Goal: Transaction & Acquisition: Purchase product/service

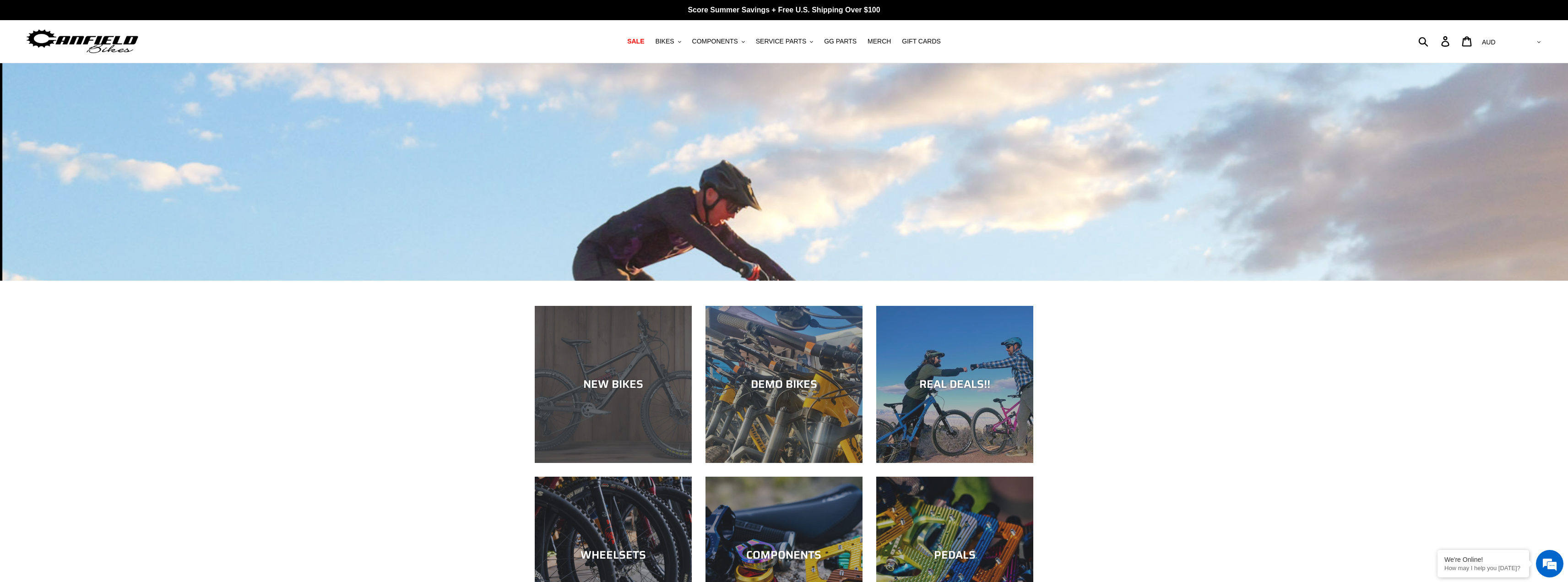
click at [599, 463] on div "NEW BIKES" at bounding box center [613, 463] width 157 height 0
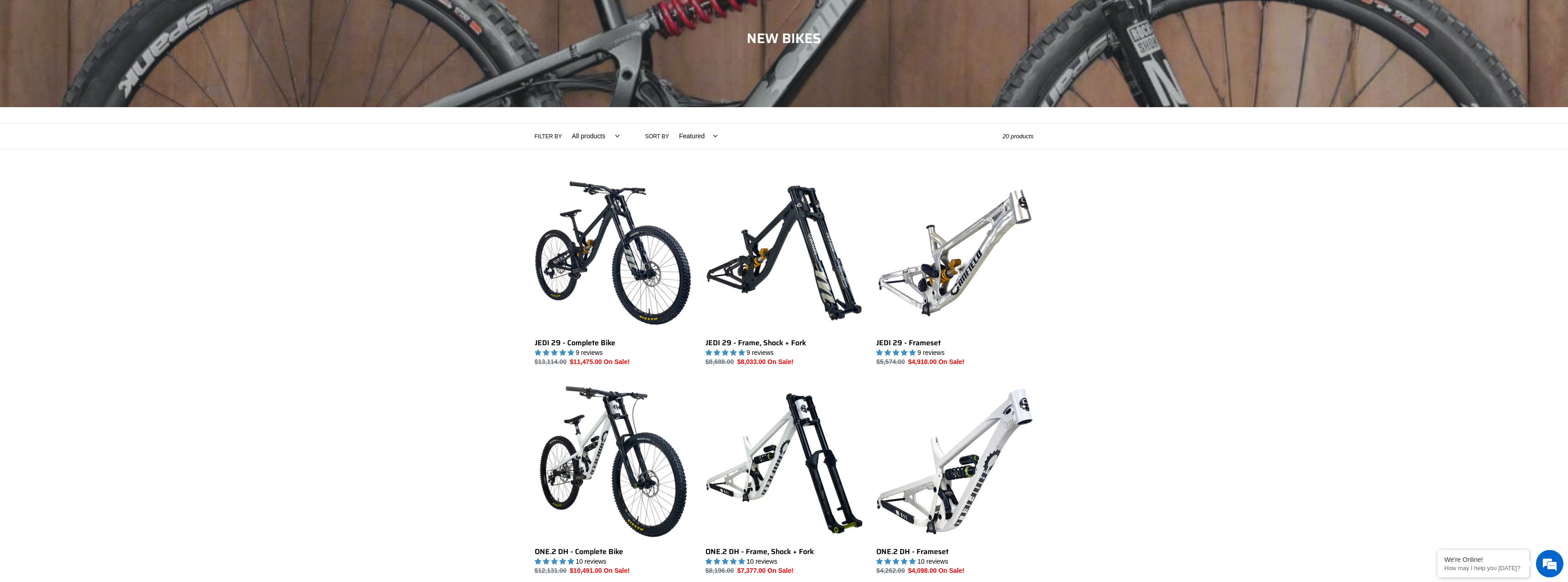
scroll to position [183, 0]
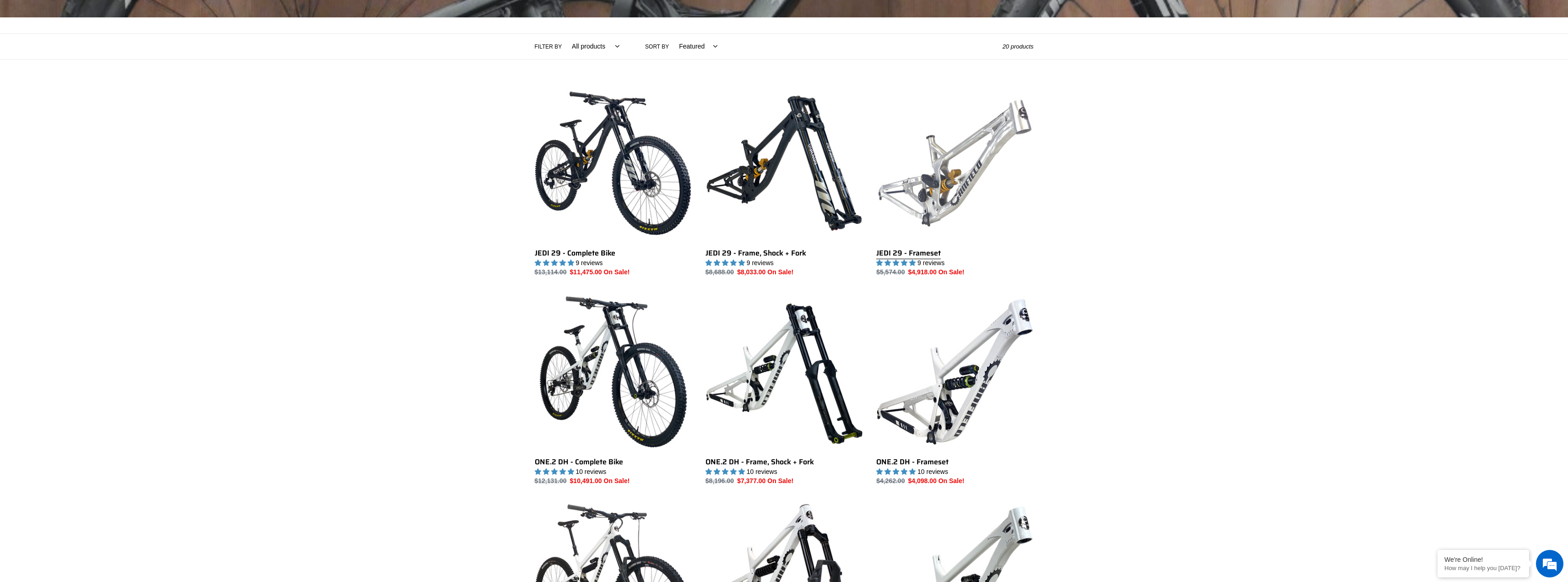
click at [951, 215] on link "JEDI 29 - Frameset" at bounding box center [955, 181] width 157 height 193
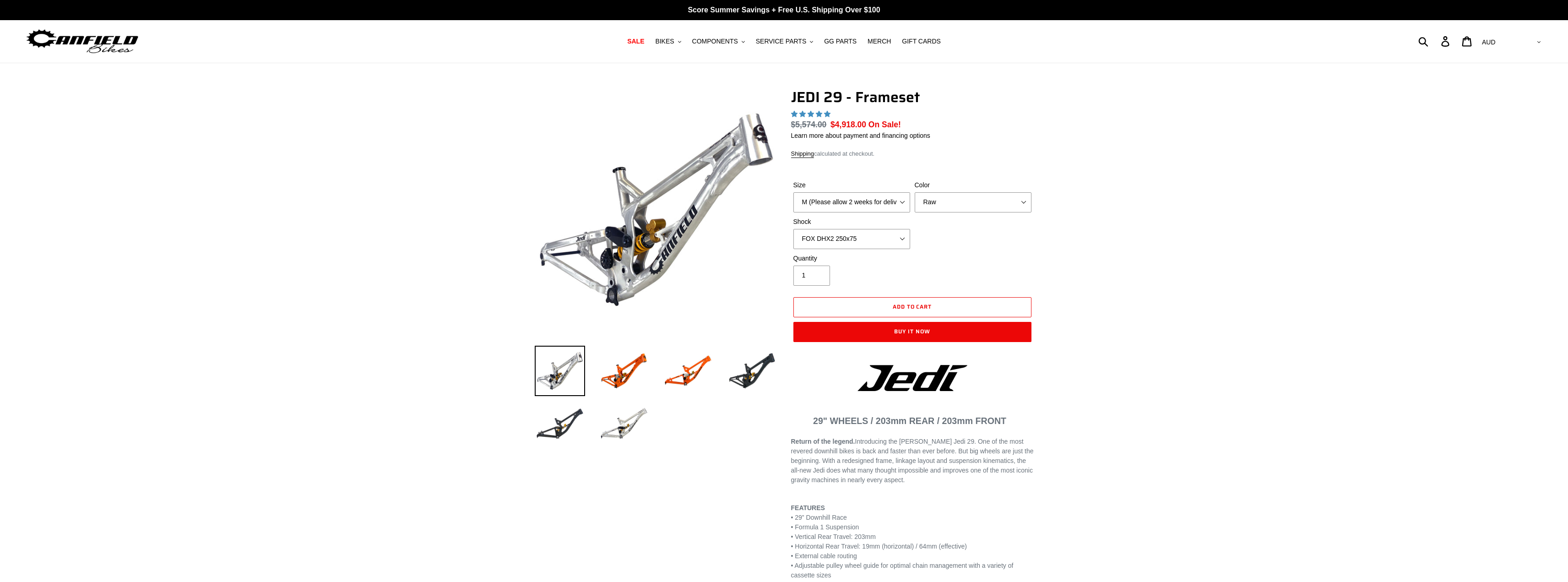
select select "highest-rating"
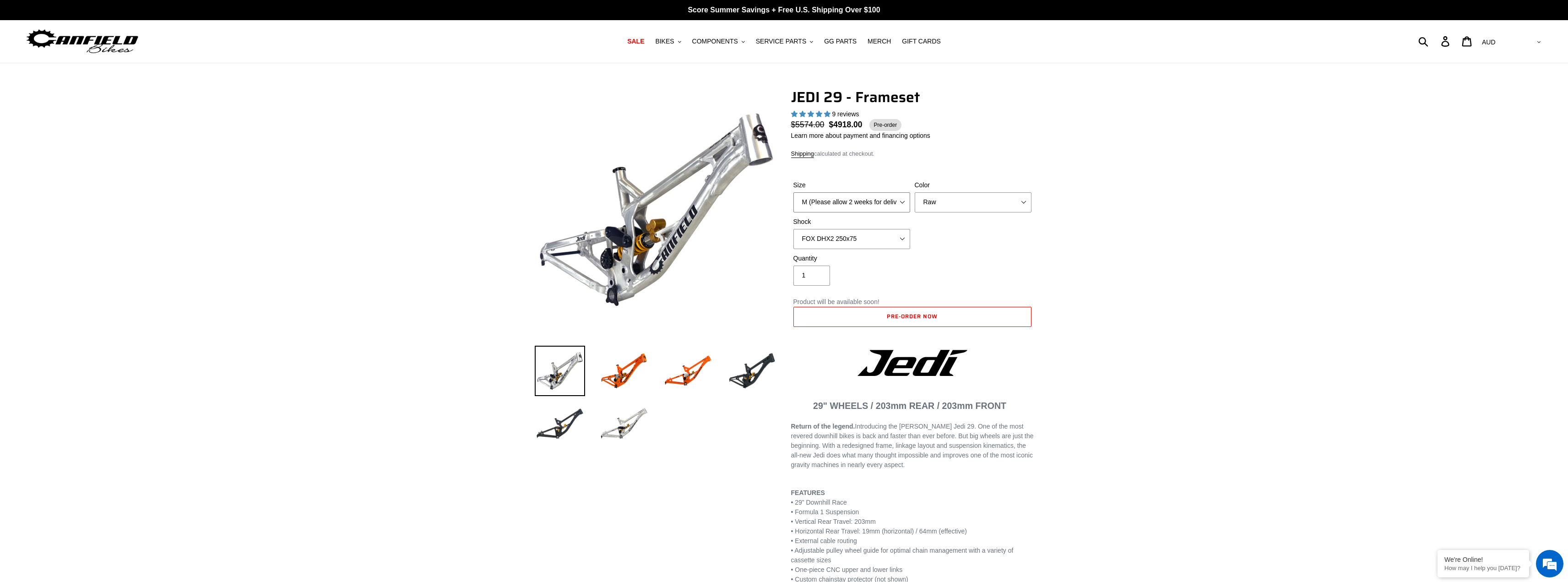
click at [900, 204] on select "M (Please allow 2 weeks for delivery) L (Please allow 2 weeks for delivery) XL" at bounding box center [852, 202] width 117 height 20
select select "L (Please allow 2 weeks for delivery)"
click at [793, 192] on select "M (Please allow 2 weeks for delivery) L (Please allow 2 weeks for delivery) XL" at bounding box center [852, 202] width 117 height 20
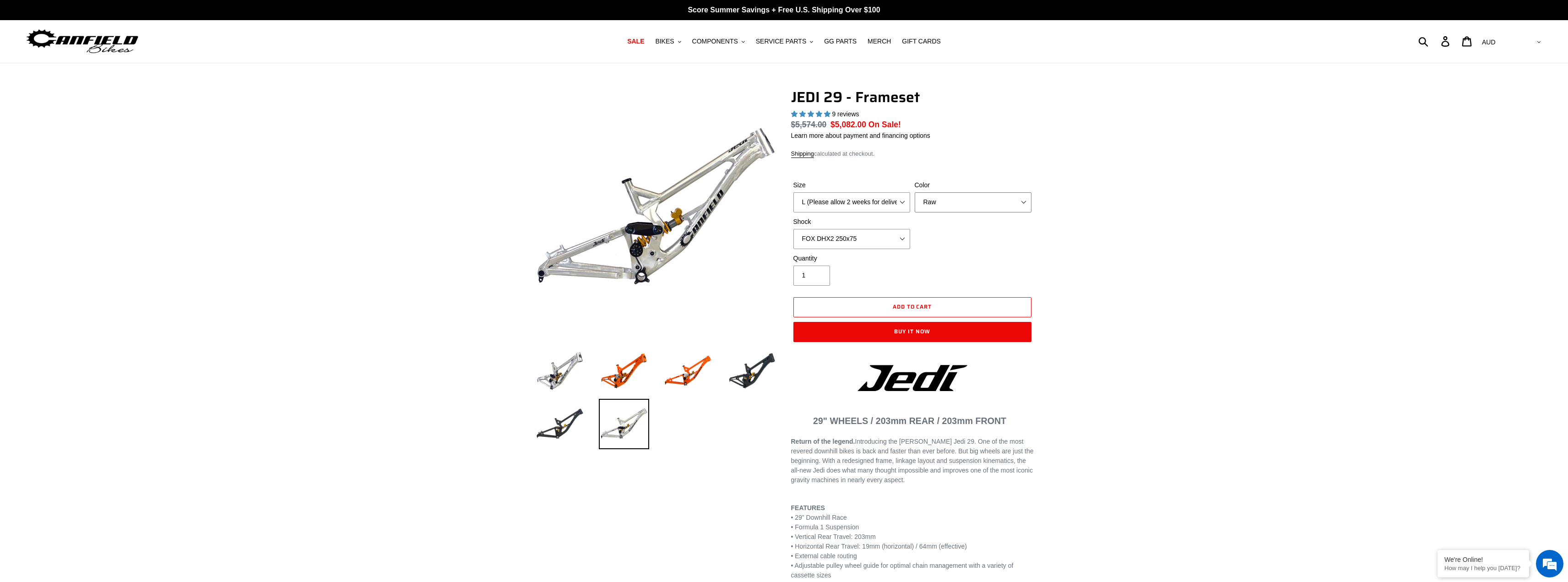
click at [982, 202] on select "Orange Raw Stealth Black" at bounding box center [973, 202] width 117 height 20
click at [915, 192] on select "Orange Raw Stealth Black" at bounding box center [973, 202] width 117 height 20
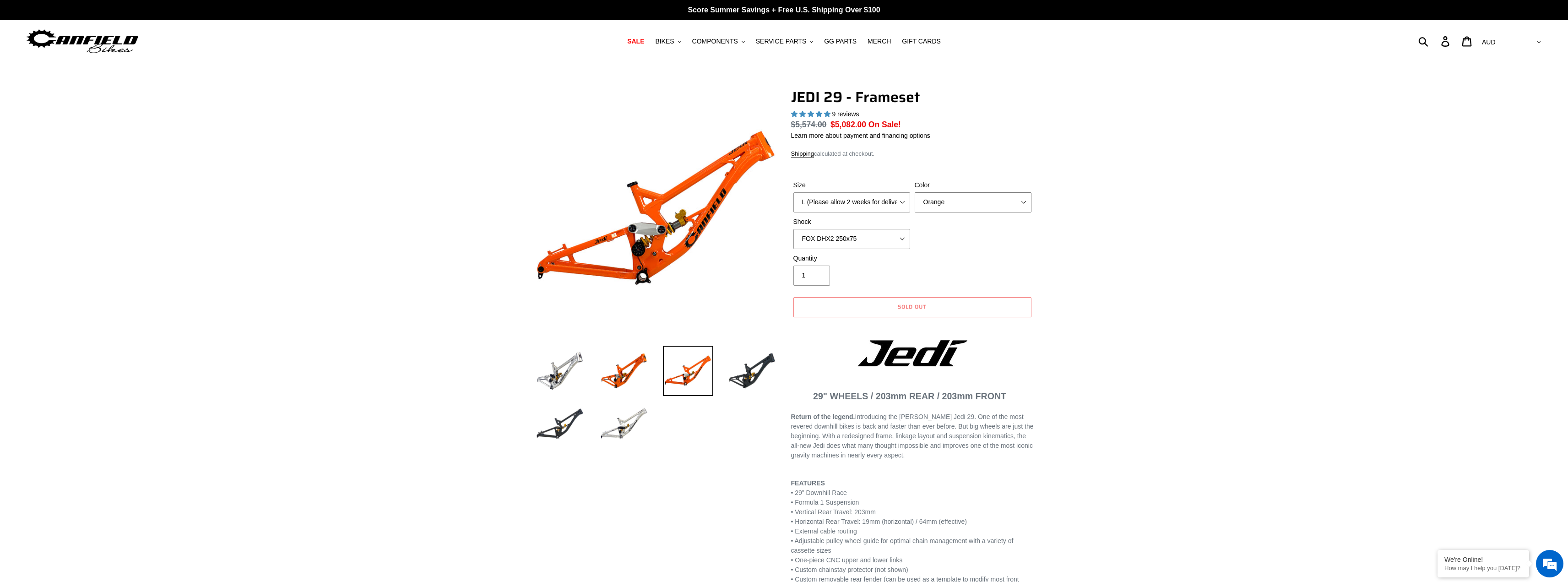
click at [982, 205] on select "Orange Raw Stealth Black" at bounding box center [973, 202] width 117 height 20
click at [915, 192] on select "Orange Raw Stealth Black" at bounding box center [973, 202] width 117 height 20
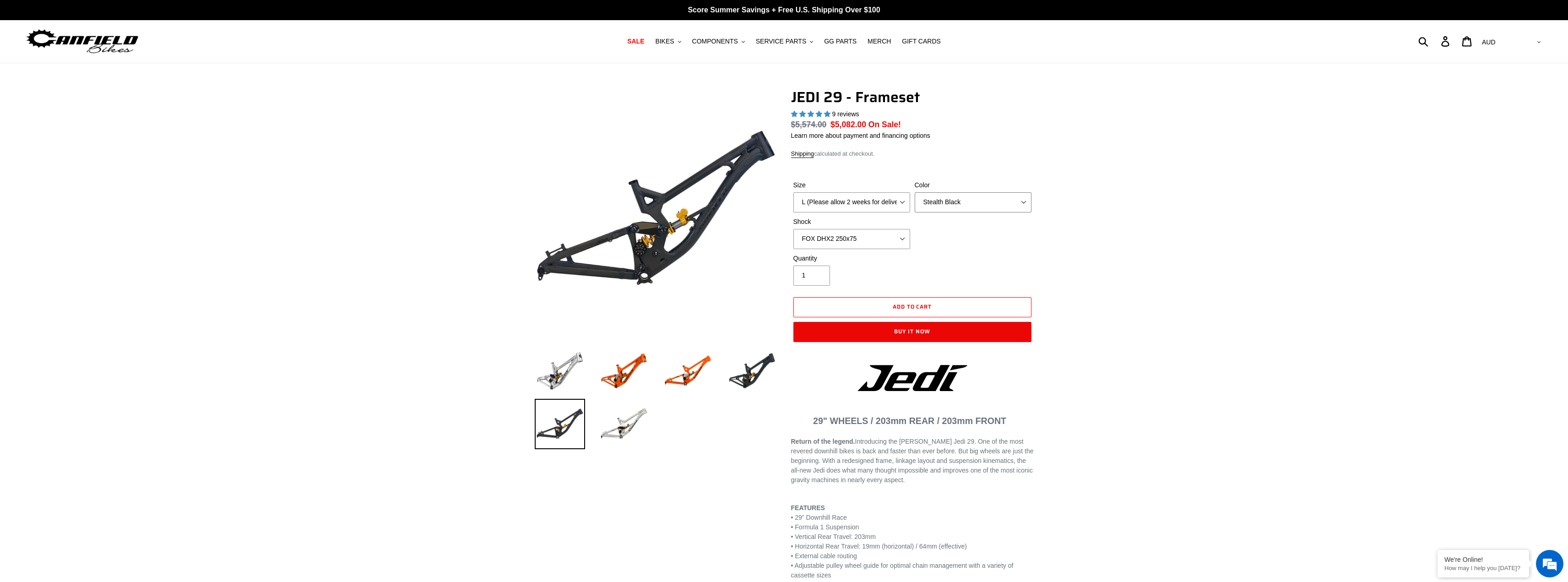
click at [984, 200] on select "Orange Raw Stealth Black" at bounding box center [973, 202] width 117 height 20
select select "Raw"
click at [915, 192] on select "Orange Raw Stealth Black" at bounding box center [973, 202] width 117 height 20
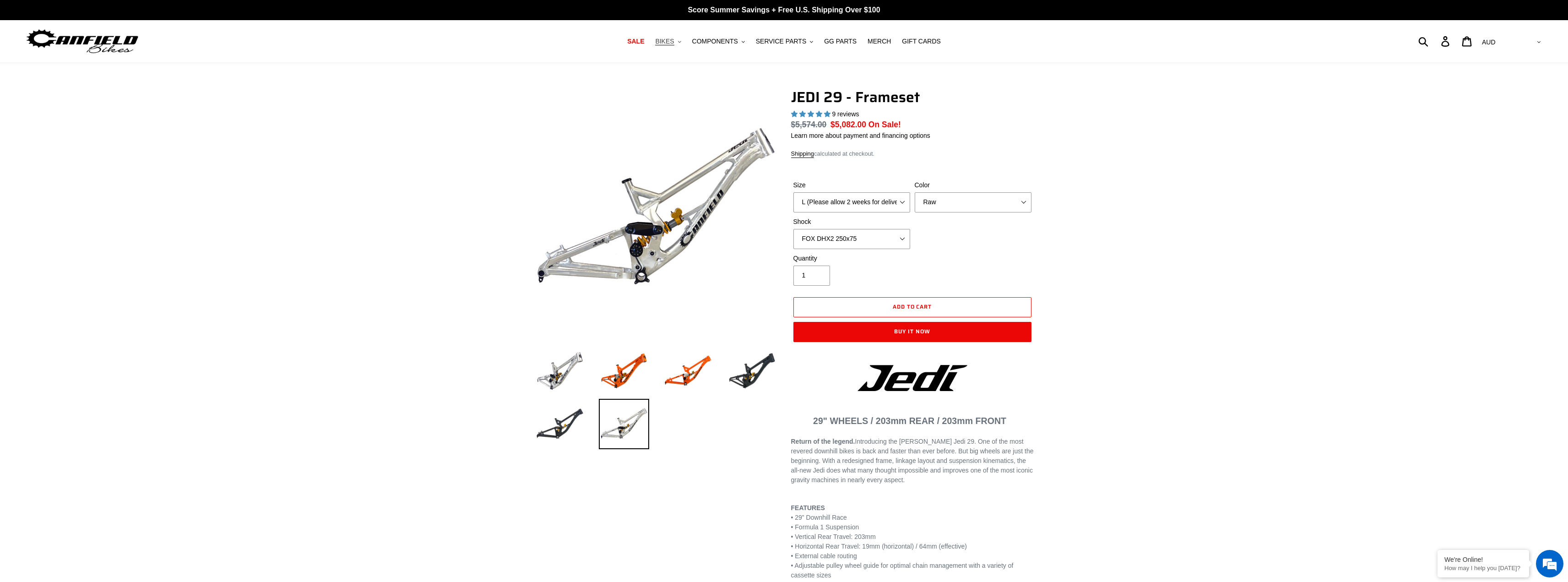
click at [674, 45] on span "BIKES" at bounding box center [664, 41] width 19 height 8
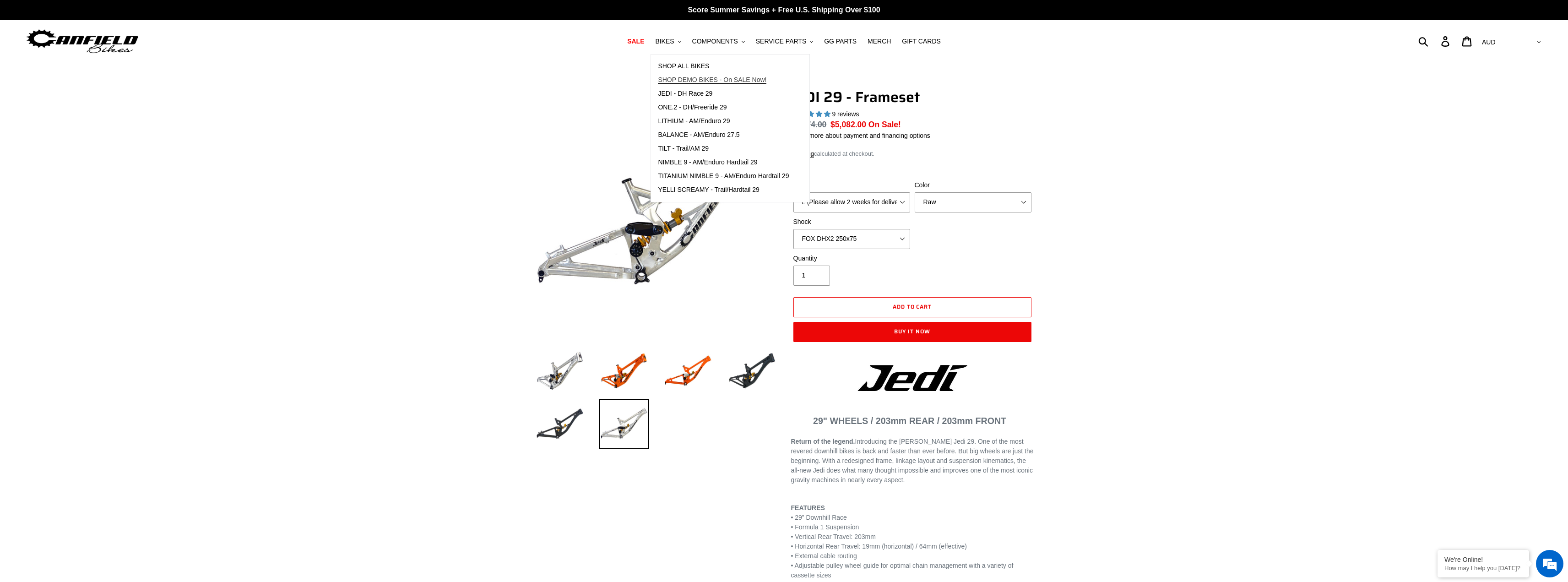
click at [712, 85] on link "SHOP DEMO BIKES - On SALE Now!" at bounding box center [724, 80] width 145 height 14
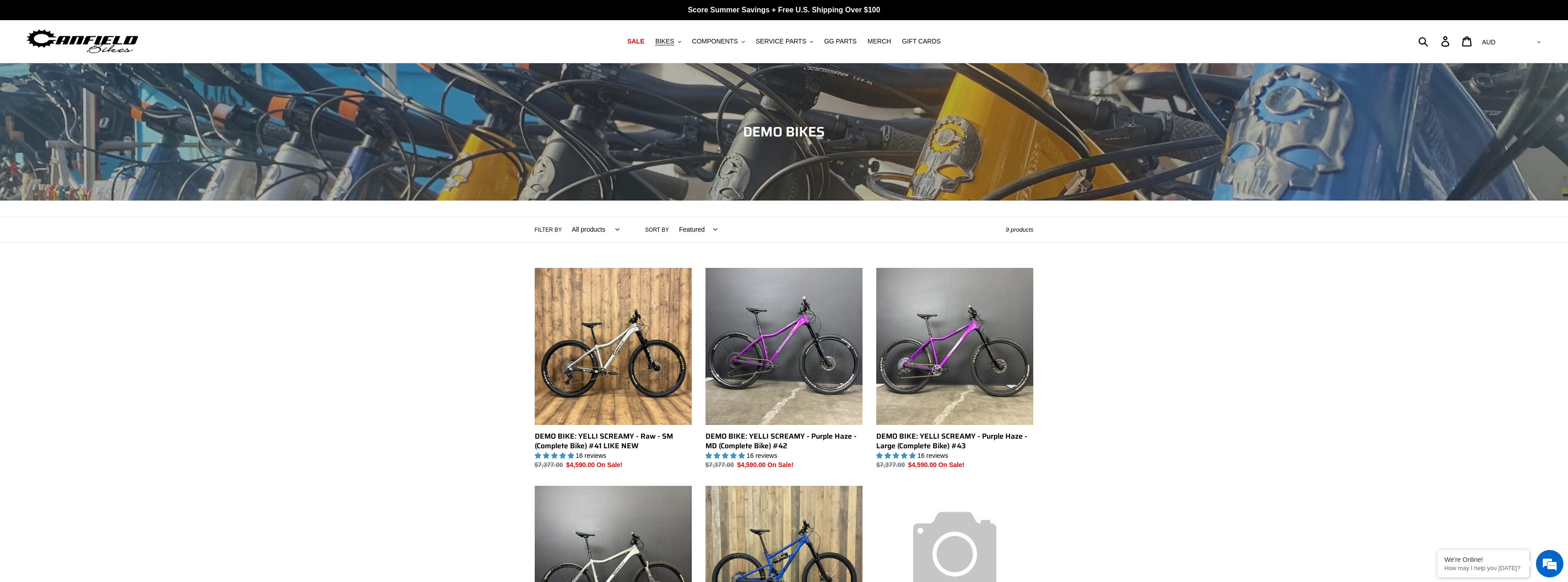
click at [603, 231] on select "All products balance BFCM23 DEMO BIKE ONE.2 Yelli Screamy" at bounding box center [593, 230] width 60 height 25
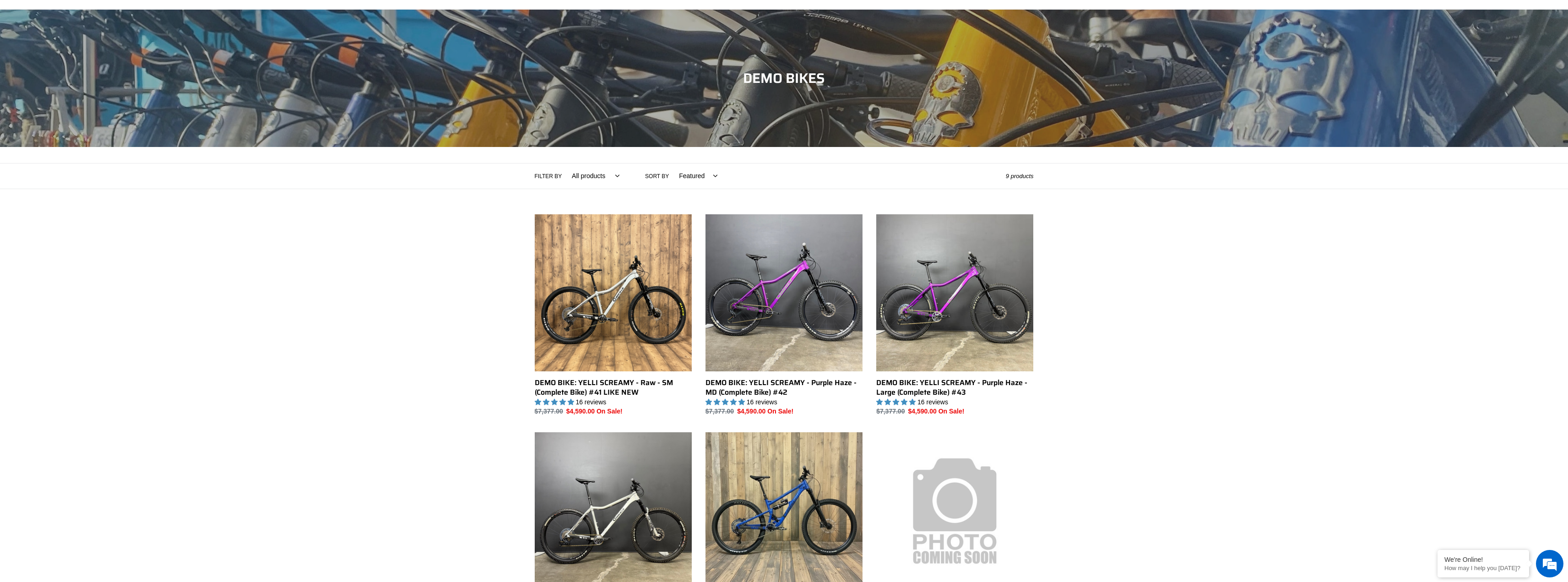
scroll to position [229, 0]
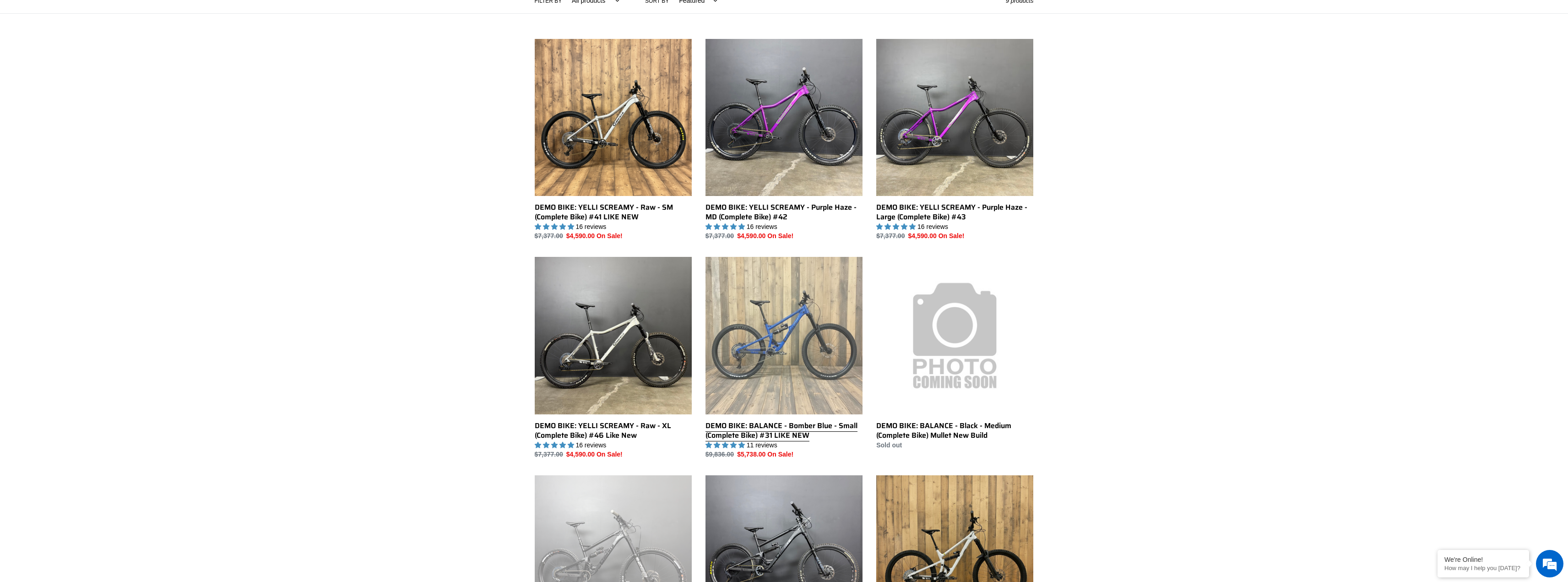
click at [785, 374] on link "DEMO BIKE: BALANCE - Bomber Blue - Small (Complete Bike) #31 LIKE NEW" at bounding box center [784, 358] width 157 height 202
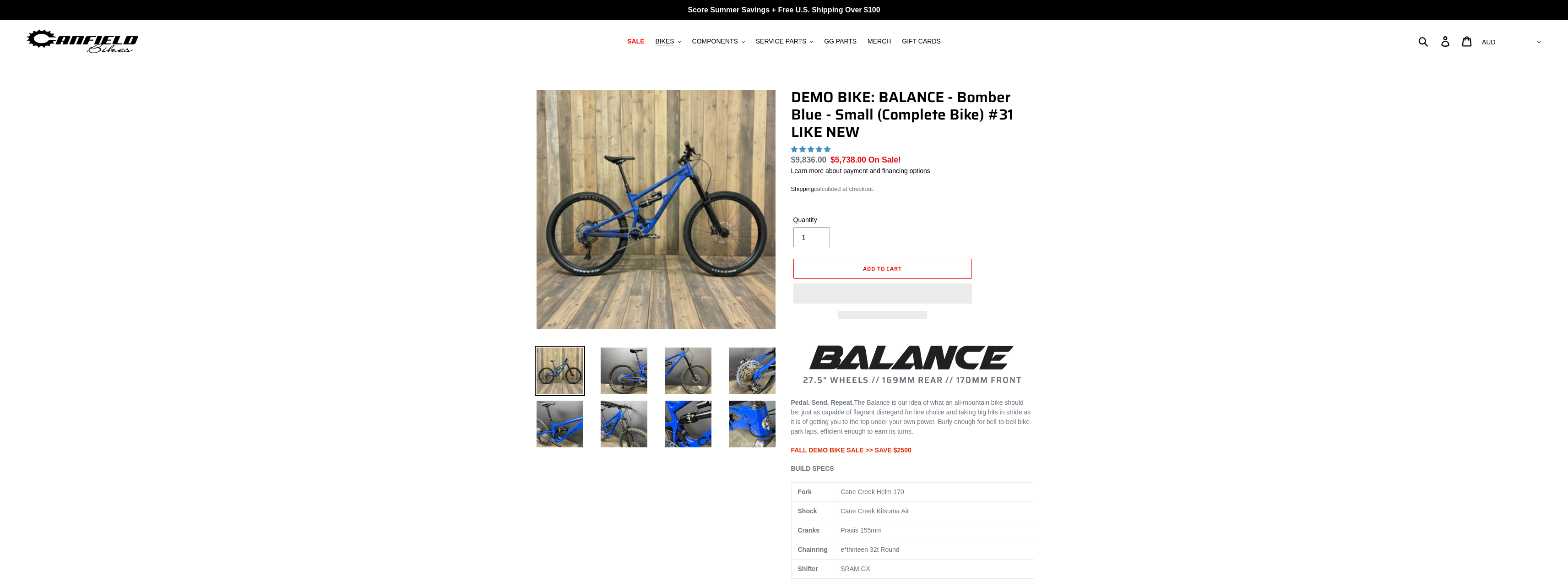
select select "highest-rating"
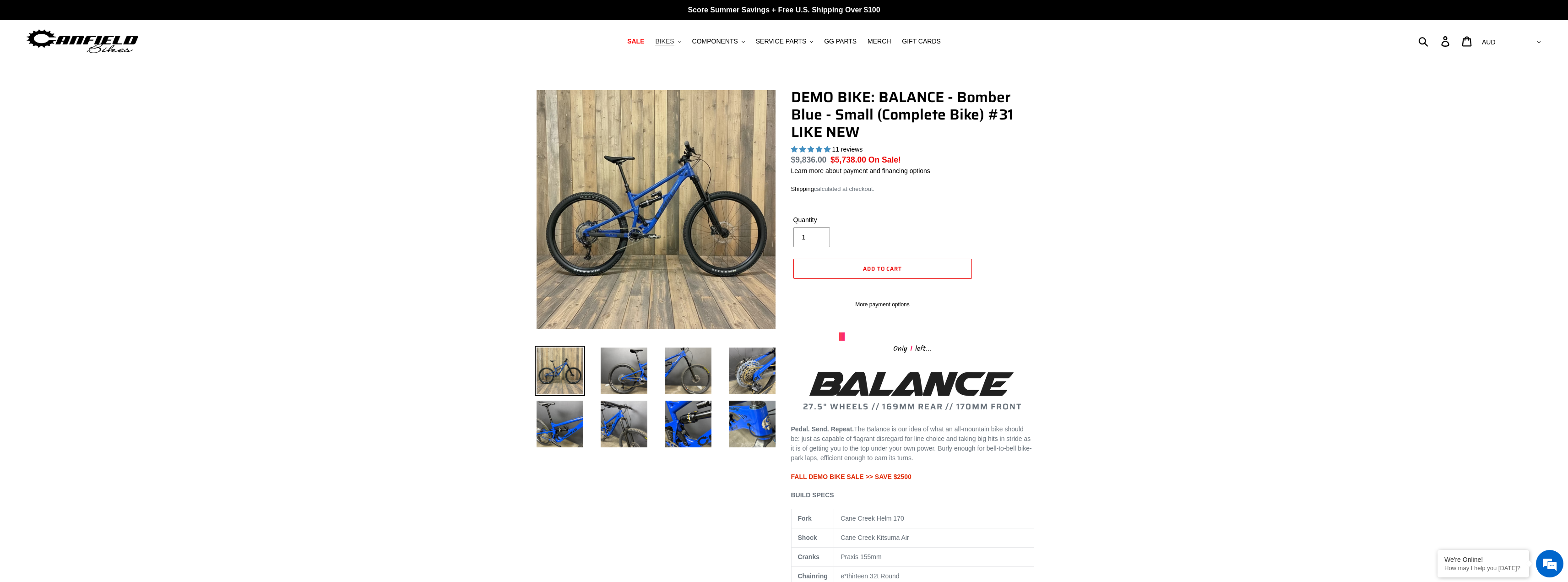
click at [674, 40] on span "BIKES" at bounding box center [664, 41] width 19 height 8
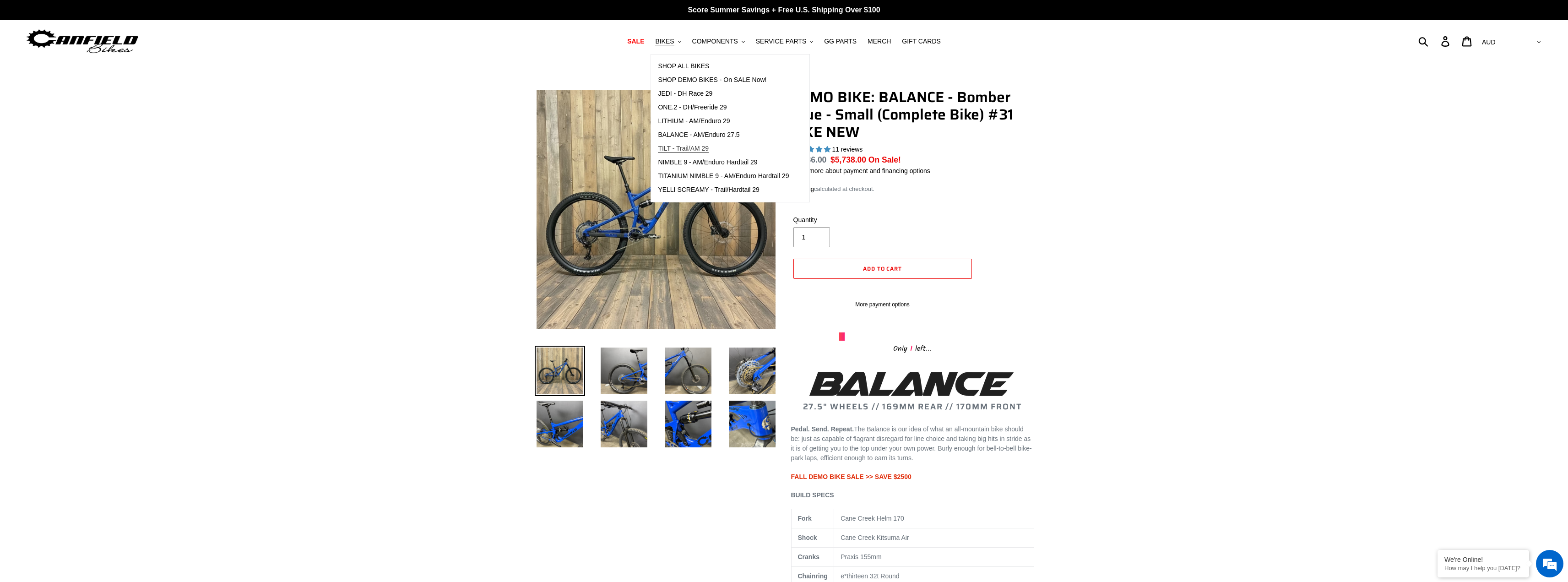
click at [707, 150] on span "TILT - Trail/AM 29" at bounding box center [683, 149] width 51 height 8
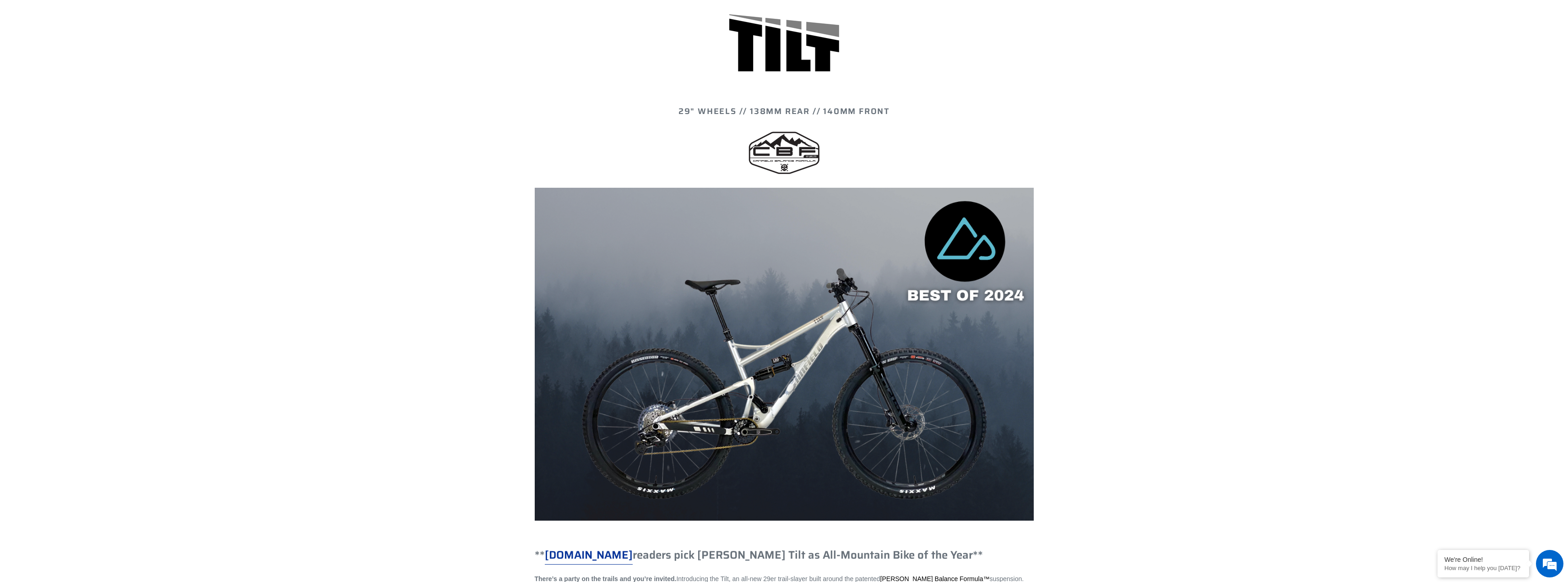
scroll to position [320, 0]
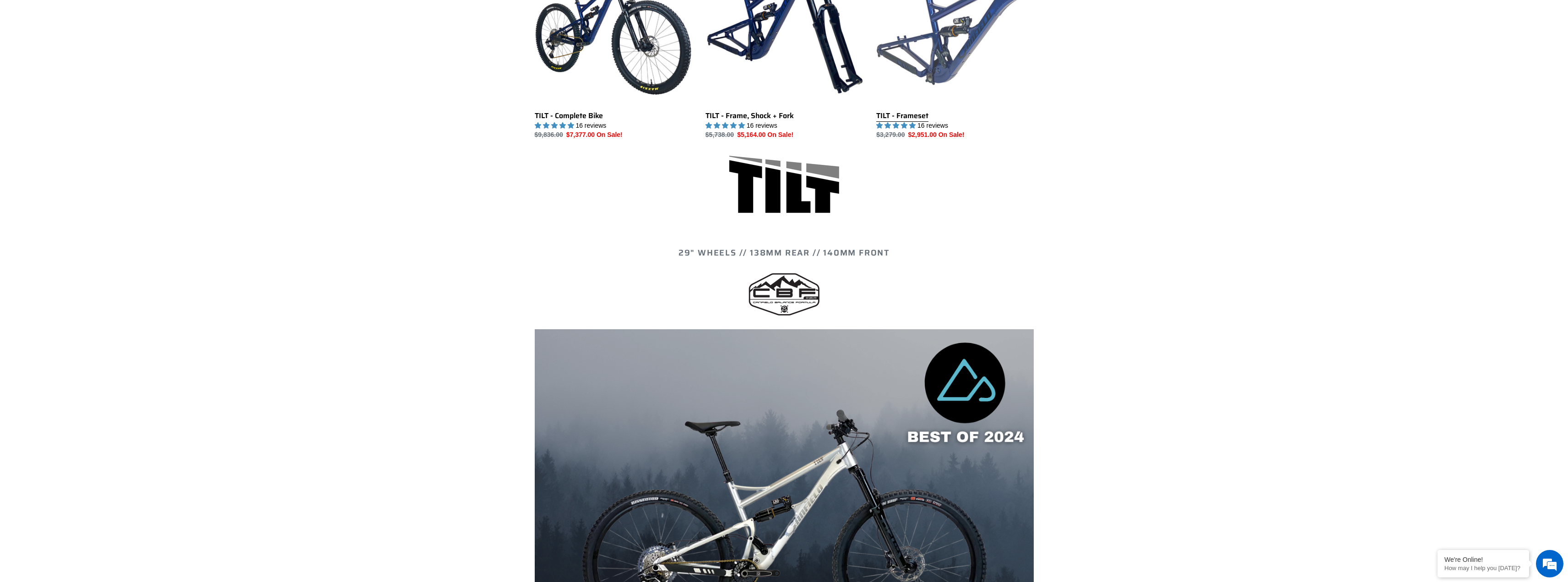
click at [915, 119] on link "TILT - Frameset" at bounding box center [955, 44] width 157 height 193
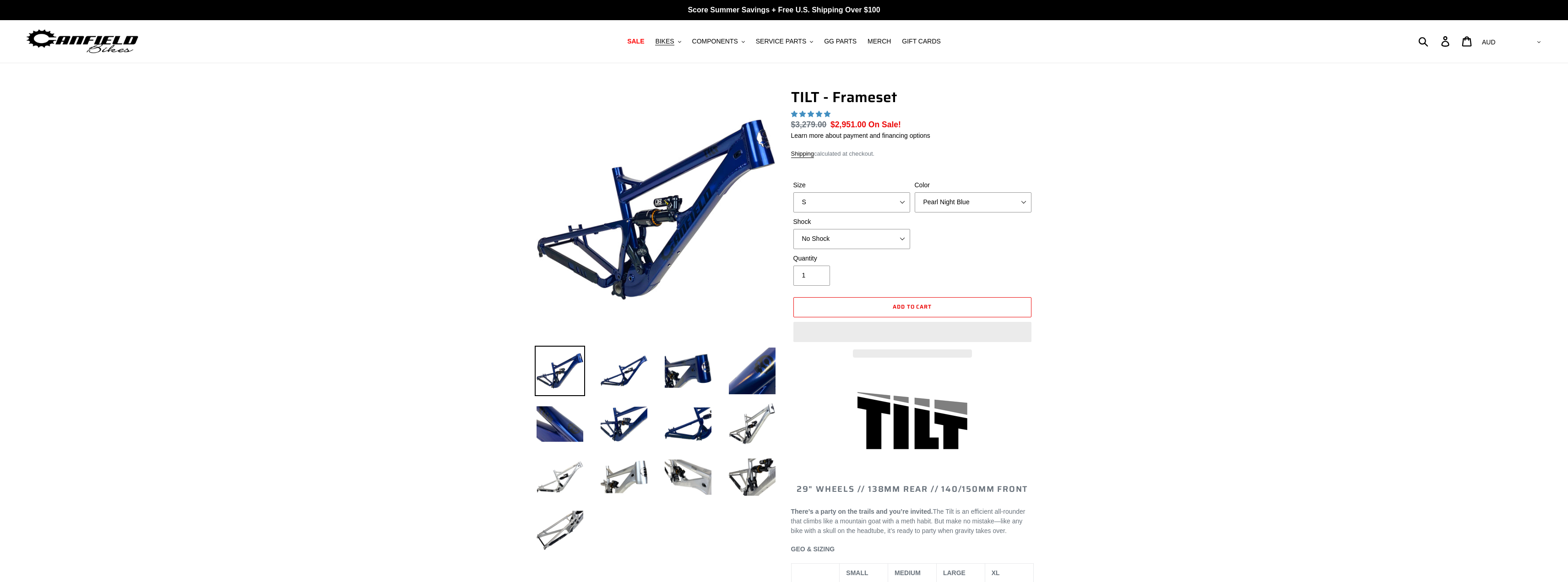
select select "highest-rating"
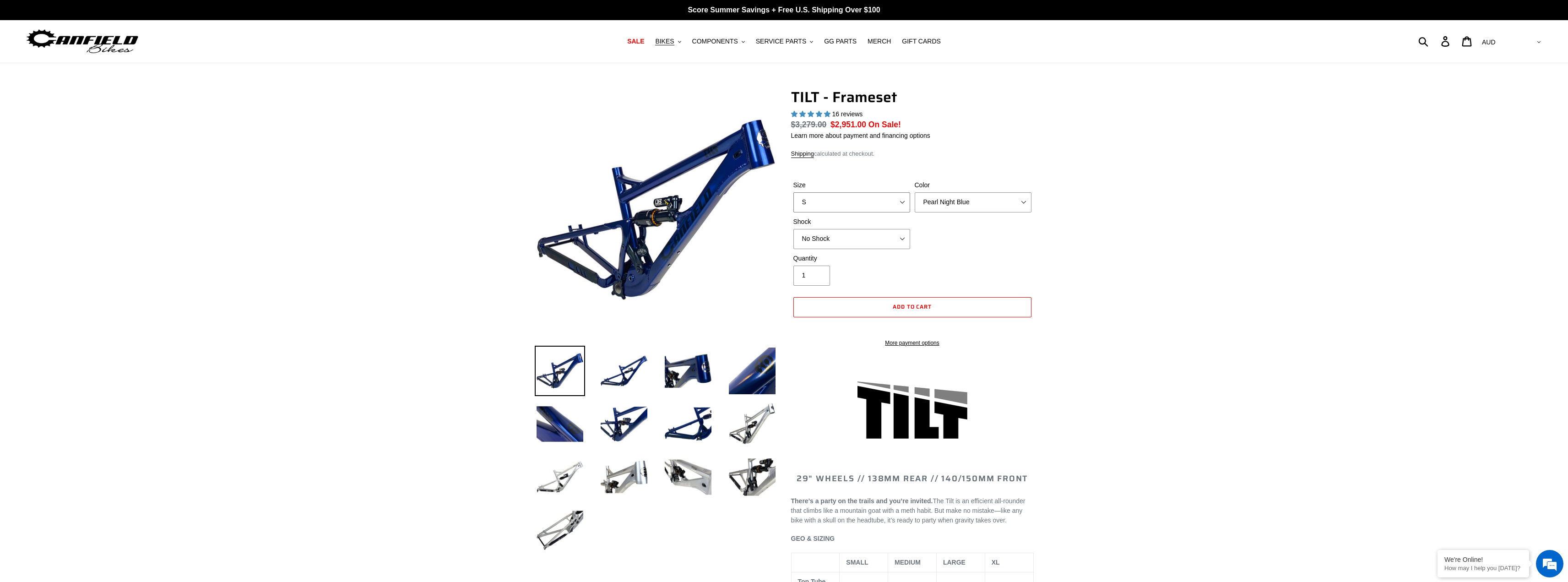
click at [866, 204] on select "S M L XL" at bounding box center [852, 202] width 117 height 20
select select "L"
click at [793, 192] on select "S M L XL" at bounding box center [852, 202] width 117 height 20
click at [849, 240] on select "No Shock Cane Creek DB Kitsuma Air RockShox Deluxe Ultimate Fox FLOAT X EXT Sto…" at bounding box center [852, 239] width 117 height 20
click at [793, 229] on select "No Shock Cane Creek DB Kitsuma Air RockShox Deluxe Ultimate Fox FLOAT X EXT Sto…" at bounding box center [852, 239] width 117 height 20
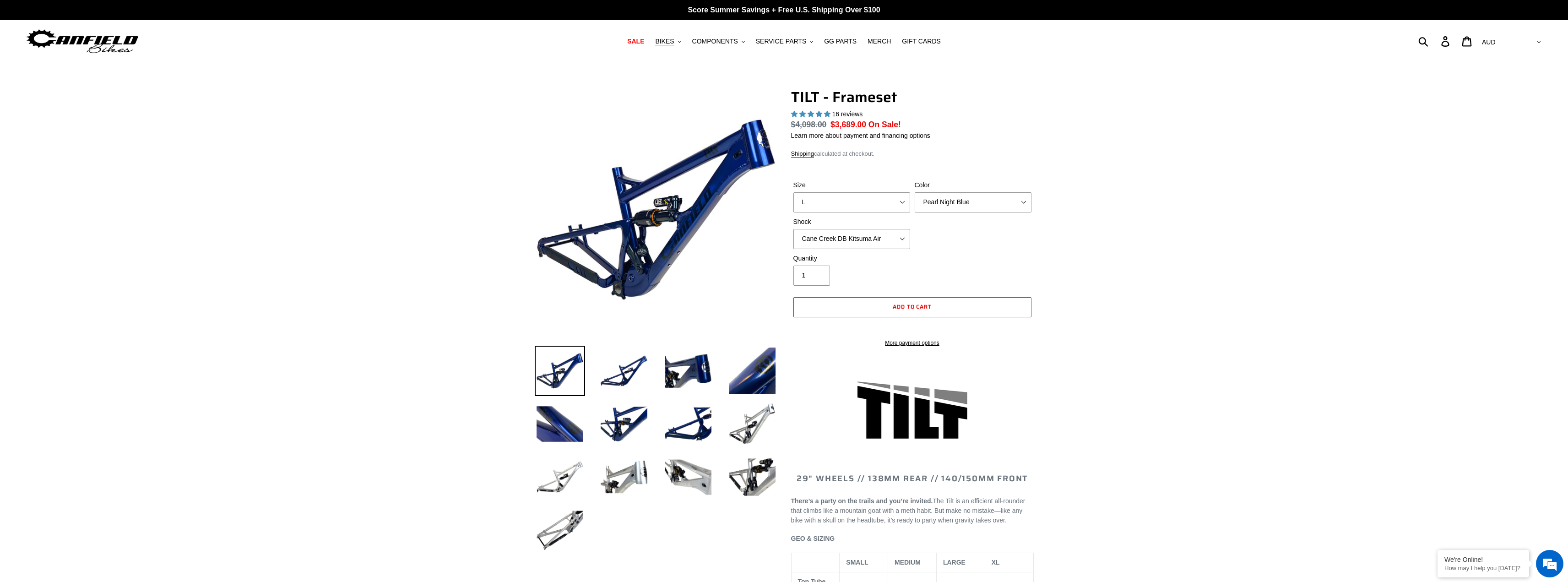
click at [1004, 258] on div "Quantity 1" at bounding box center [912, 272] width 243 height 37
click at [883, 234] on select "No Shock Cane Creek DB Kitsuma Air RockShox Deluxe Ultimate Fox FLOAT X EXT Sto…" at bounding box center [852, 239] width 117 height 20
select select "No Shock"
click at [793, 229] on select "No Shock Cane Creek DB Kitsuma Air RockShox Deluxe Ultimate Fox FLOAT X EXT Sto…" at bounding box center [852, 239] width 117 height 20
click at [953, 252] on div "Size S M L XL Color Pearl Night Blue Stealth Silver Shock No Shock Cane Creek D…" at bounding box center [912, 217] width 243 height 73
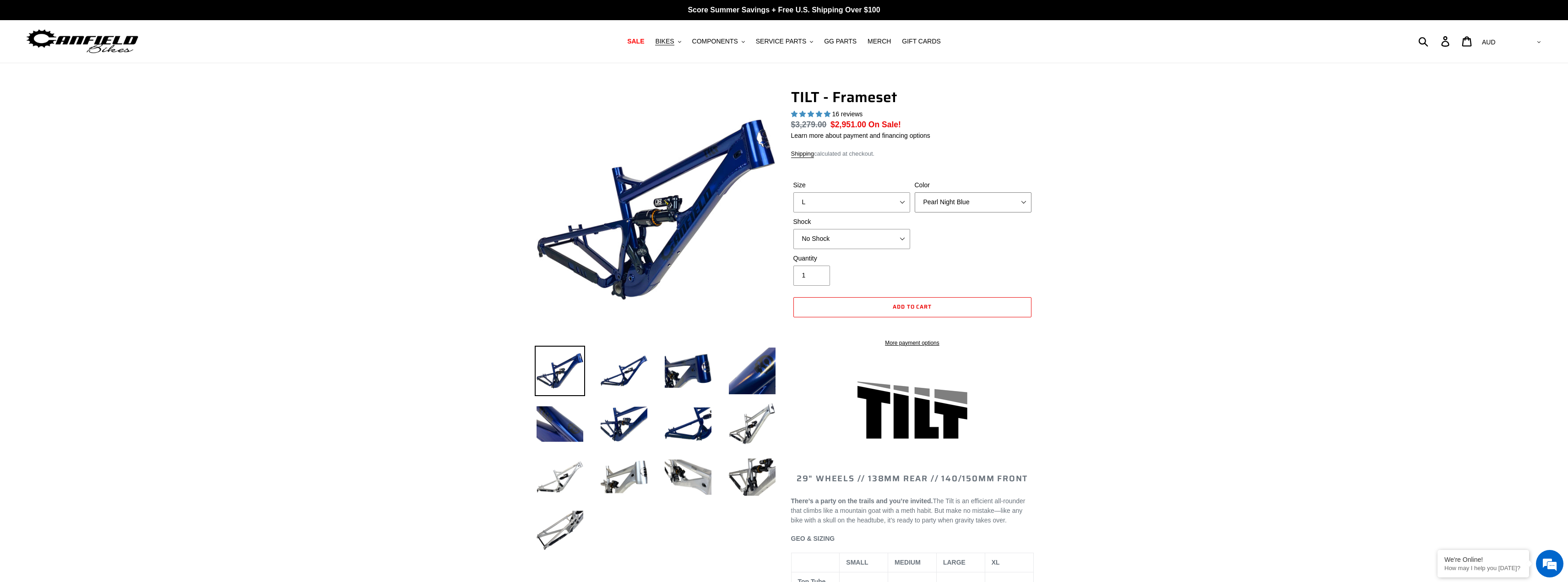
click at [988, 203] on select "Pearl Night Blue Stealth Silver" at bounding box center [973, 202] width 117 height 20
click at [915, 192] on select "Pearl Night Blue Stealth Silver" at bounding box center [973, 202] width 117 height 20
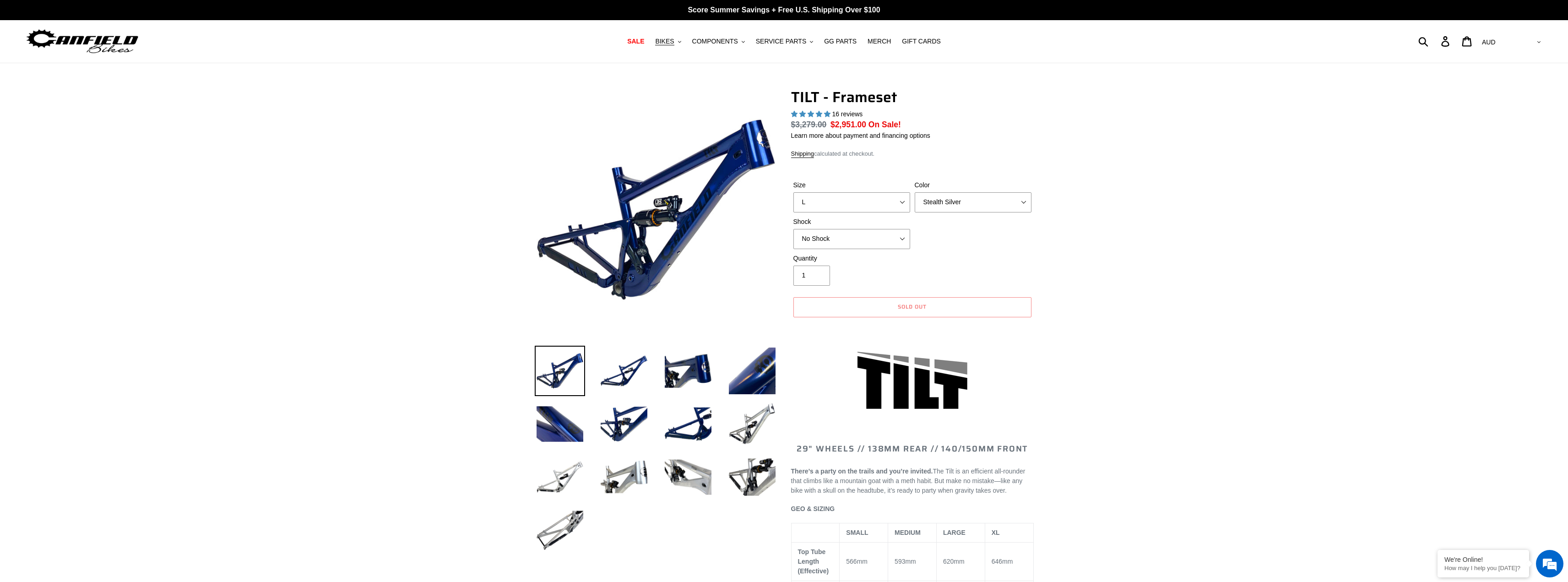
click at [1024, 256] on div "Quantity 1" at bounding box center [912, 272] width 243 height 37
click at [620, 477] on img at bounding box center [624, 477] width 51 height 51
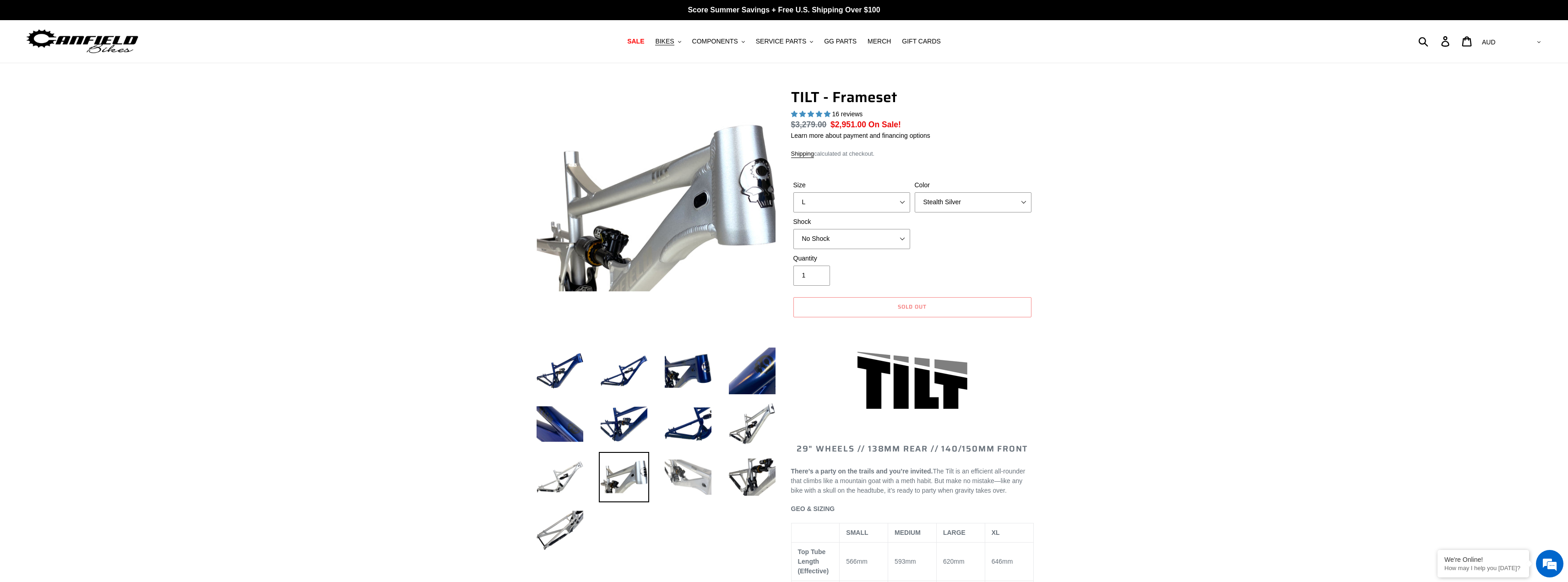
click at [688, 474] on img at bounding box center [688, 477] width 51 height 51
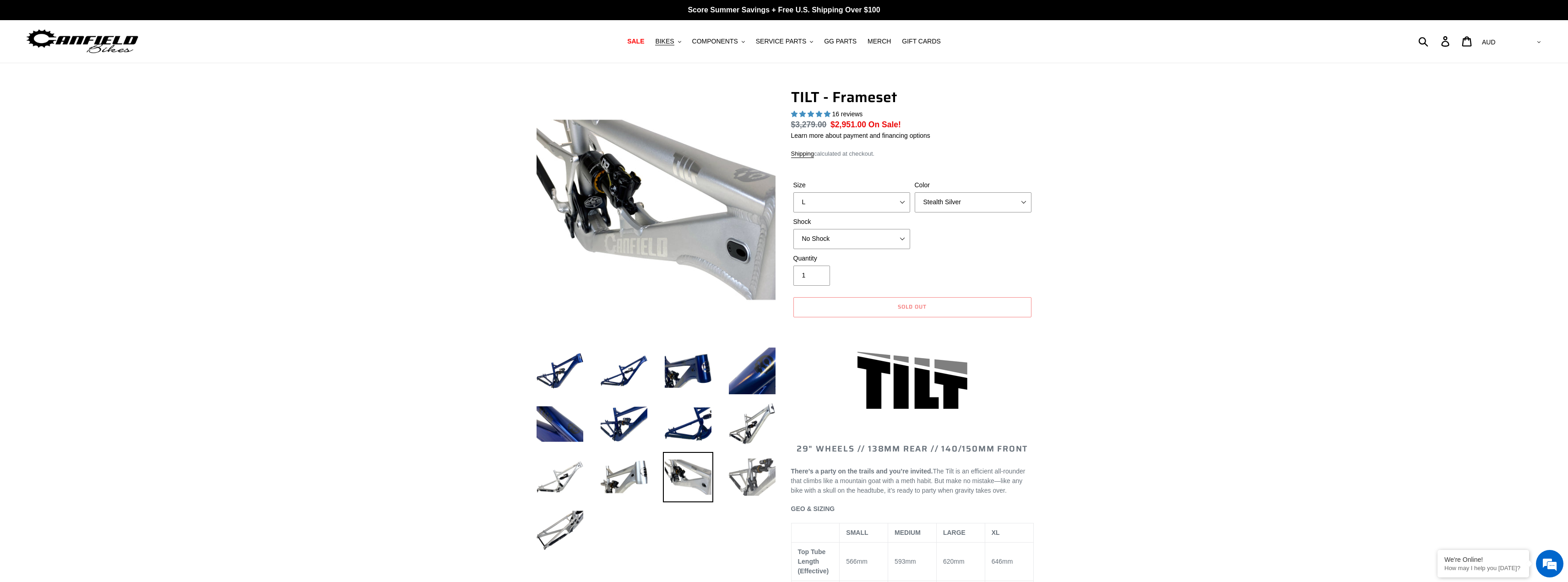
click at [740, 474] on img at bounding box center [752, 477] width 51 height 51
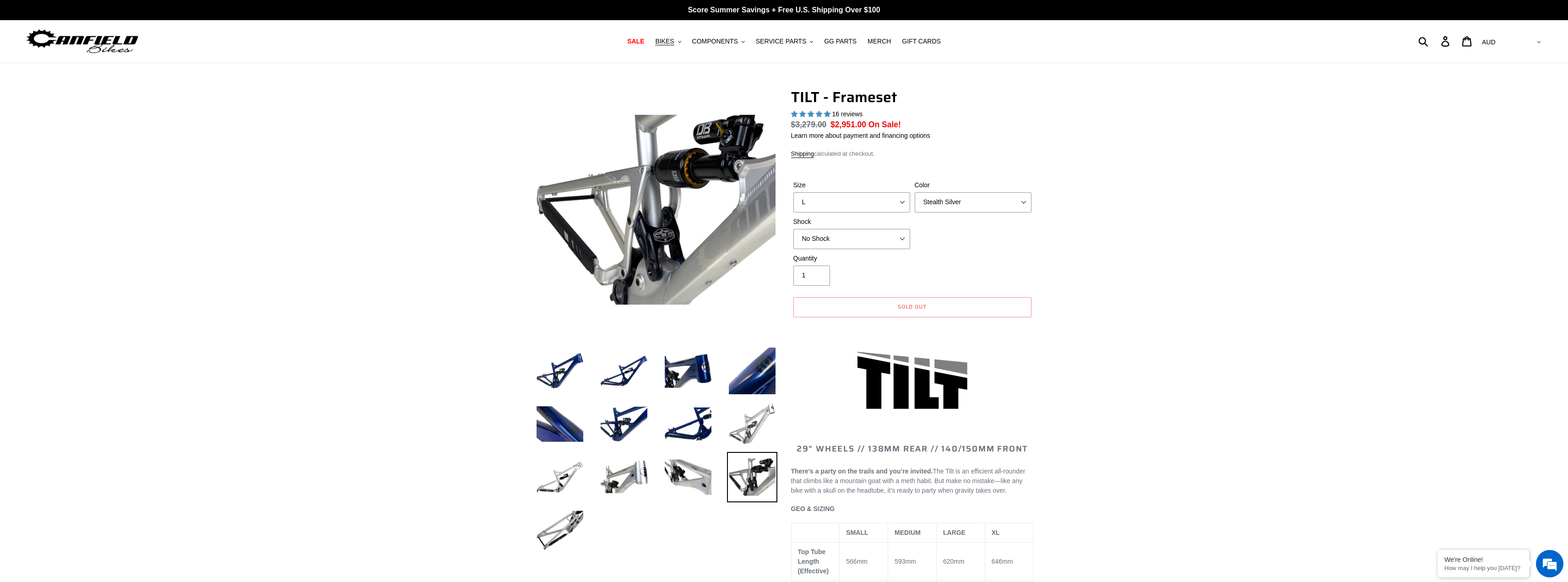
click at [751, 427] on img at bounding box center [752, 424] width 51 height 51
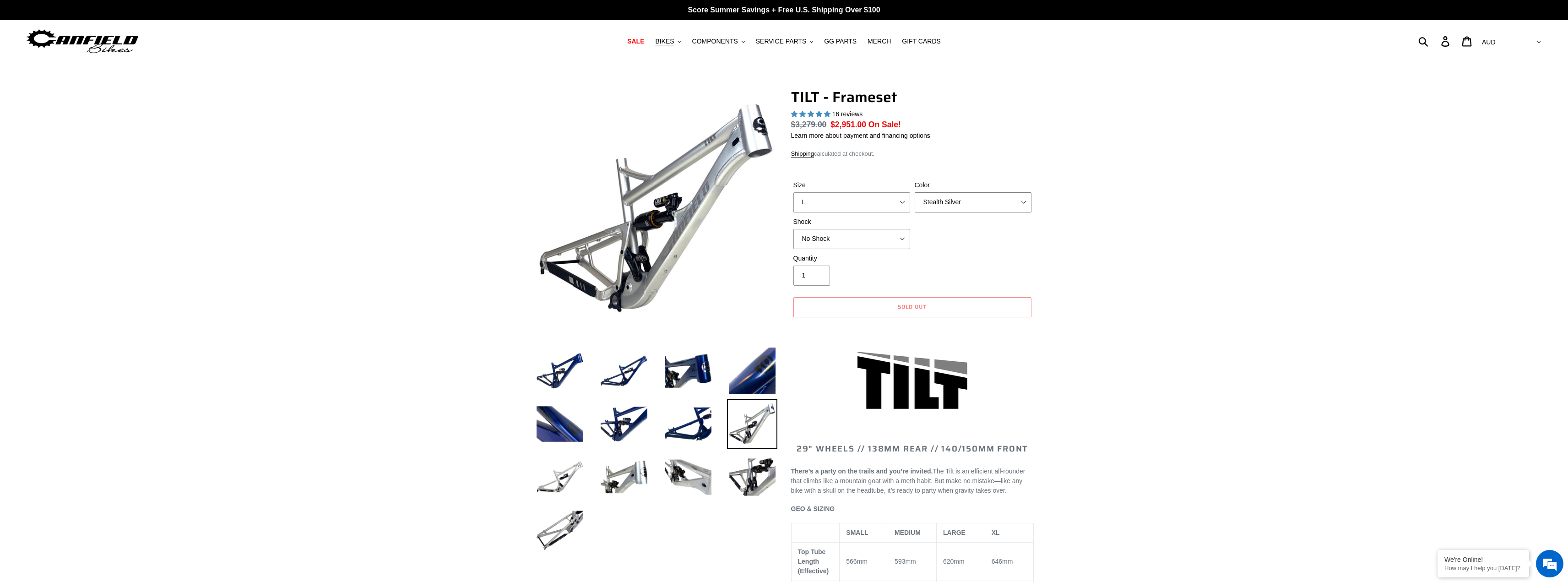
click at [979, 197] on select "Pearl Night Blue Stealth Silver" at bounding box center [973, 202] width 117 height 20
select select "Pearl Night Blue"
click at [915, 192] on select "Pearl Night Blue Stealth Silver" at bounding box center [973, 202] width 117 height 20
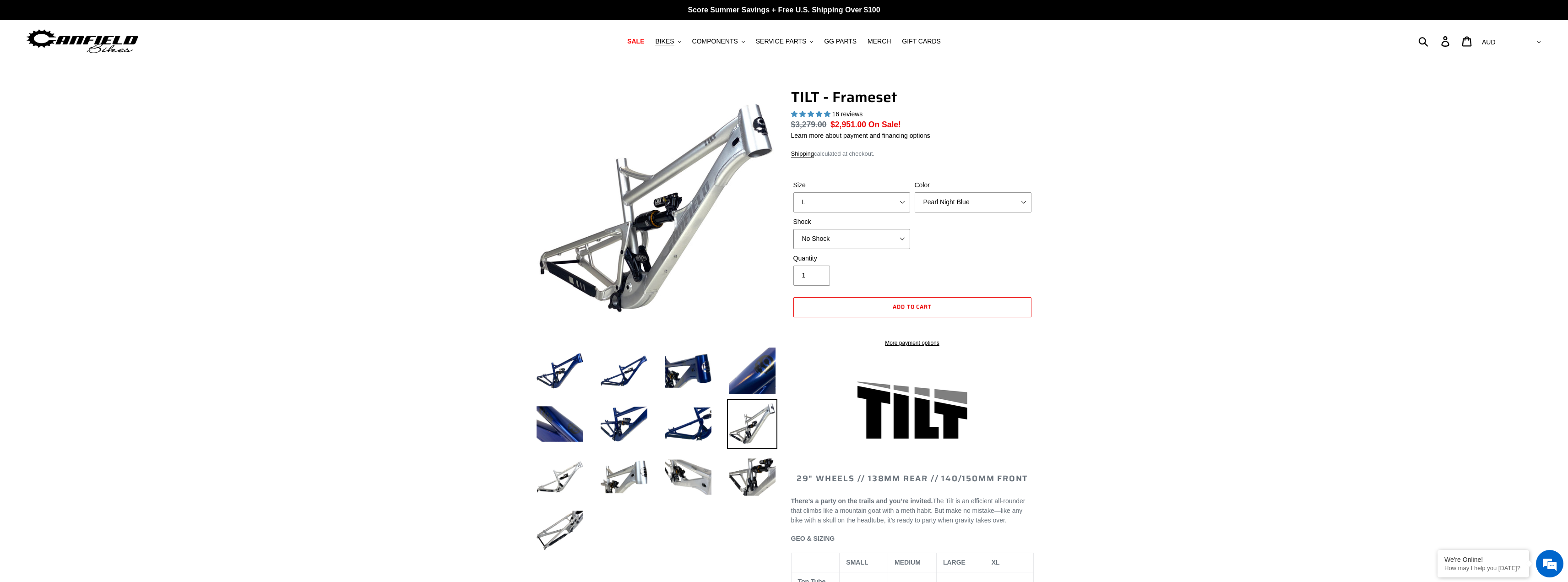
click at [891, 234] on select "No Shock Cane Creek DB Kitsuma Air RockShox Deluxe Ultimate Fox FLOAT X EXT Sto…" at bounding box center [852, 239] width 117 height 20
click at [793, 229] on select "No Shock Cane Creek DB Kitsuma Air RockShox Deluxe Ultimate Fox FLOAT X EXT Sto…" at bounding box center [852, 239] width 117 height 20
click at [875, 235] on select "No Shock Cane Creek DB Kitsuma Air RockShox Deluxe Ultimate Fox FLOAT X EXT Sto…" at bounding box center [852, 239] width 117 height 20
click at [793, 229] on select "No Shock Cane Creek DB Kitsuma Air RockShox Deluxe Ultimate Fox FLOAT X EXT Sto…" at bounding box center [852, 239] width 117 height 20
click at [864, 239] on select "No Shock Cane Creek DB Kitsuma Air RockShox Deluxe Ultimate Fox FLOAT X EXT Sto…" at bounding box center [852, 239] width 117 height 20
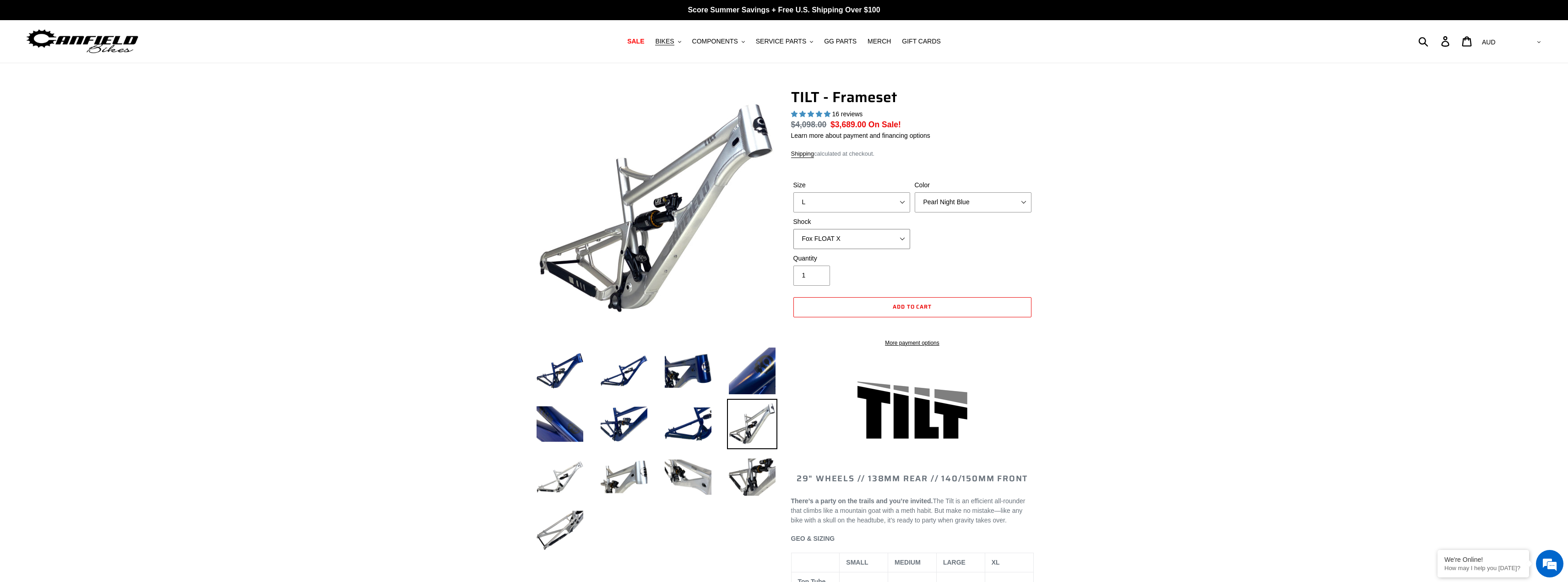
click at [793, 229] on select "No Shock Cane Creek DB Kitsuma Air RockShox Deluxe Ultimate Fox FLOAT X EXT Sto…" at bounding box center [852, 239] width 117 height 20
click at [858, 237] on select "No Shock Cane Creek DB Kitsuma Air RockShox Deluxe Ultimate Fox FLOAT X EXT Sto…" at bounding box center [852, 239] width 117 height 20
click at [793, 229] on select "No Shock Cane Creek DB Kitsuma Air RockShox Deluxe Ultimate Fox FLOAT X EXT Sto…" at bounding box center [852, 239] width 117 height 20
click at [850, 242] on select "No Shock Cane Creek DB Kitsuma Air RockShox Deluxe Ultimate Fox FLOAT X EXT Sto…" at bounding box center [852, 239] width 117 height 20
click at [793, 229] on select "No Shock Cane Creek DB Kitsuma Air RockShox Deluxe Ultimate Fox FLOAT X EXT Sto…" at bounding box center [852, 239] width 117 height 20
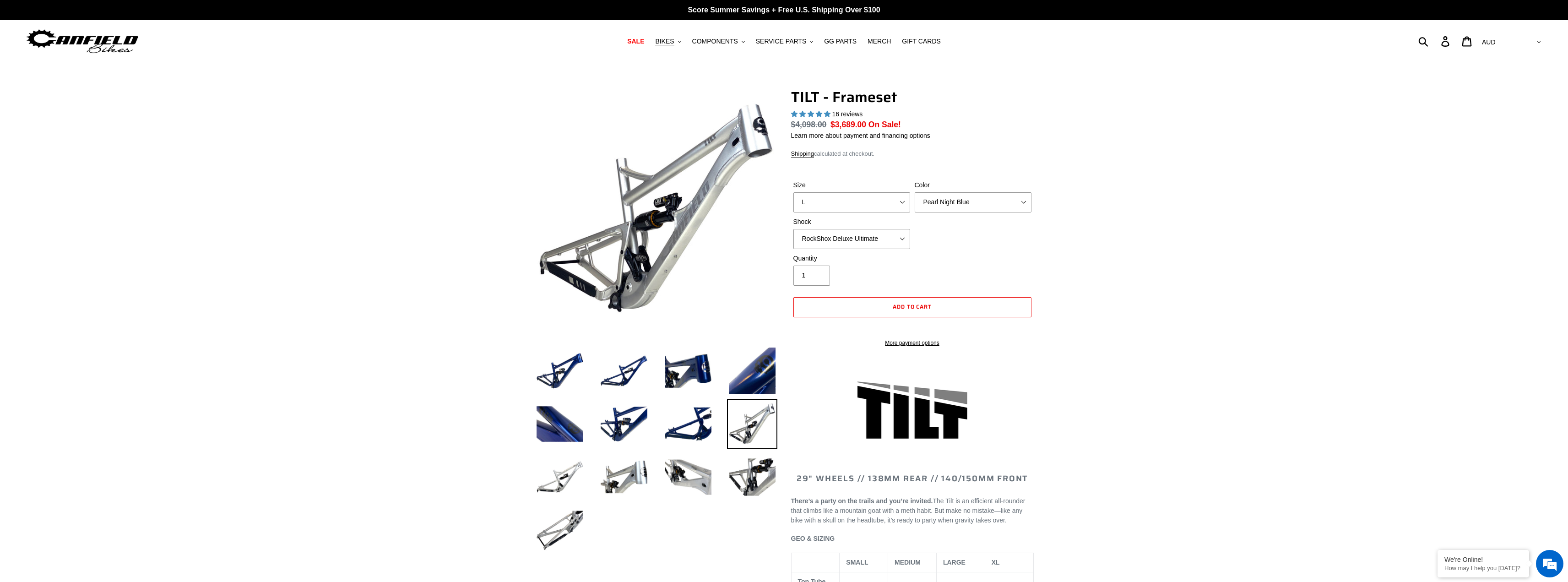
click at [967, 266] on div "Quantity 1" at bounding box center [912, 272] width 243 height 37
click at [891, 240] on select "No Shock Cane Creek DB Kitsuma Air RockShox Deluxe Ultimate Fox FLOAT X EXT Sto…" at bounding box center [852, 239] width 117 height 20
select select "Cane Creek DB Kitsuma Air"
click at [793, 229] on select "No Shock Cane Creek DB Kitsuma Air RockShox Deluxe Ultimate Fox FLOAT X EXT Sto…" at bounding box center [852, 239] width 117 height 20
click at [988, 265] on div "Quantity 1" at bounding box center [912, 272] width 243 height 37
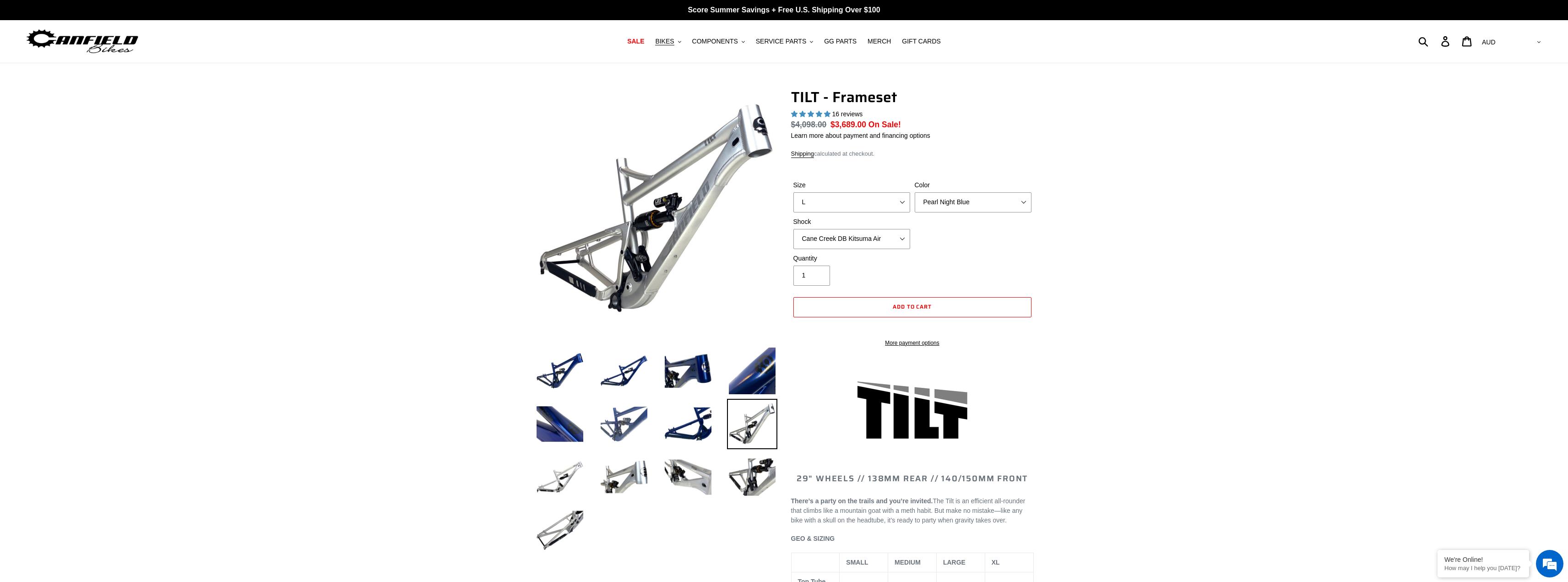
click at [625, 418] on img at bounding box center [624, 424] width 51 height 51
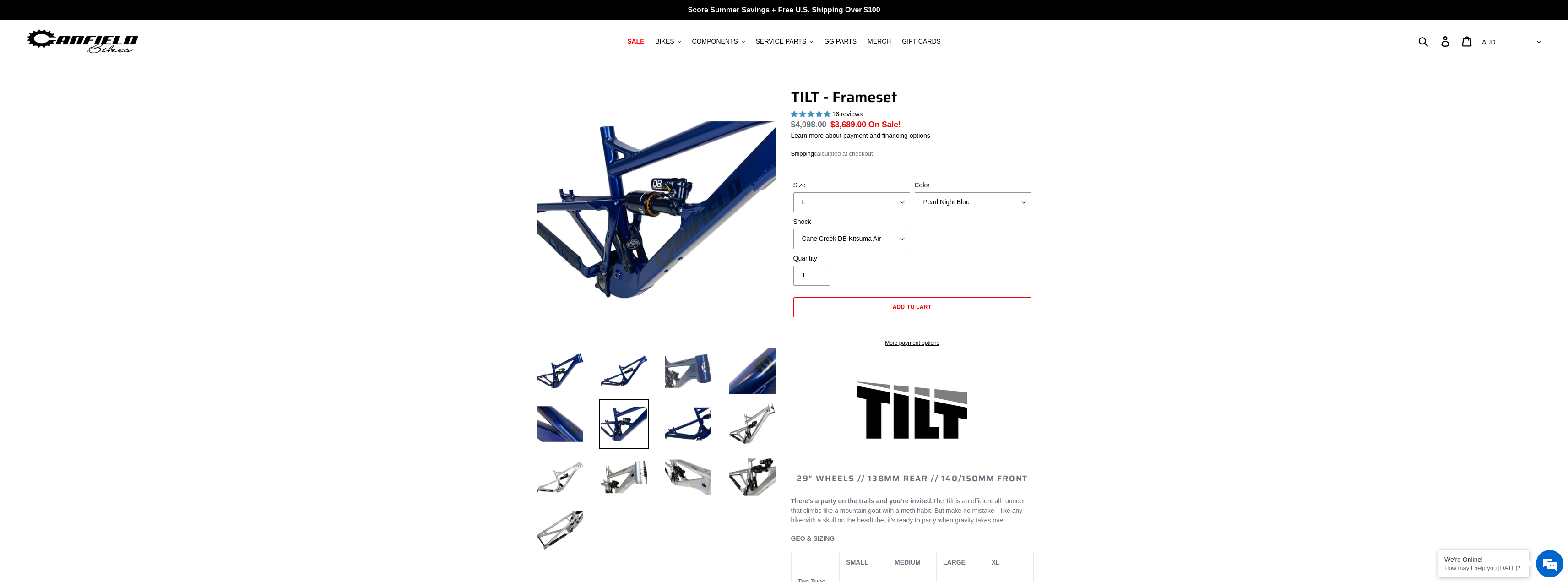
click at [684, 384] on img at bounding box center [688, 371] width 51 height 51
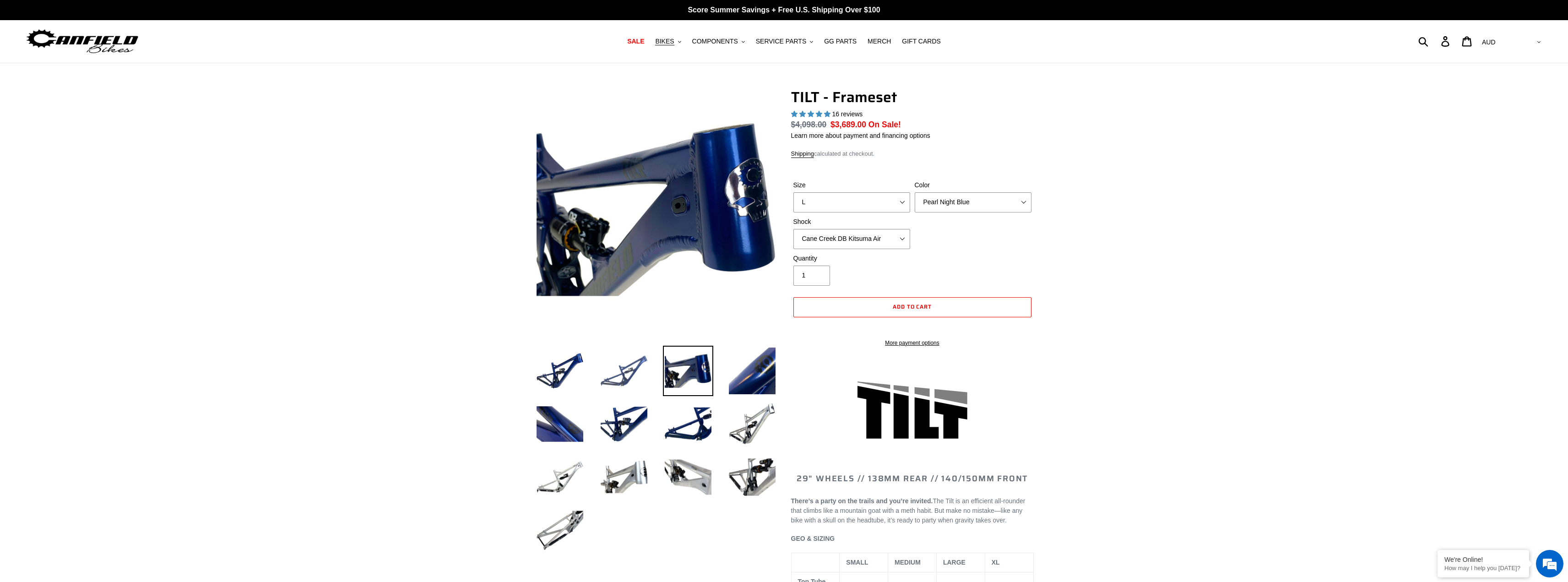
click at [618, 377] on img at bounding box center [624, 371] width 51 height 51
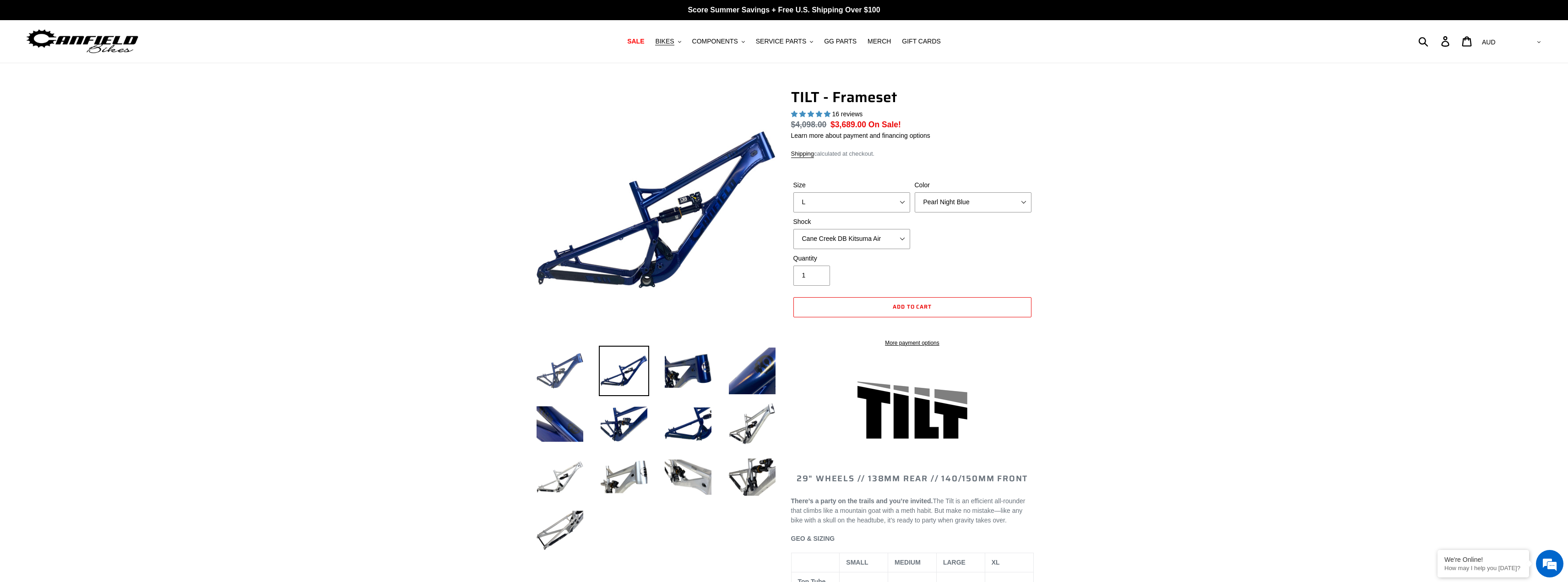
click at [565, 371] on img at bounding box center [559, 371] width 51 height 51
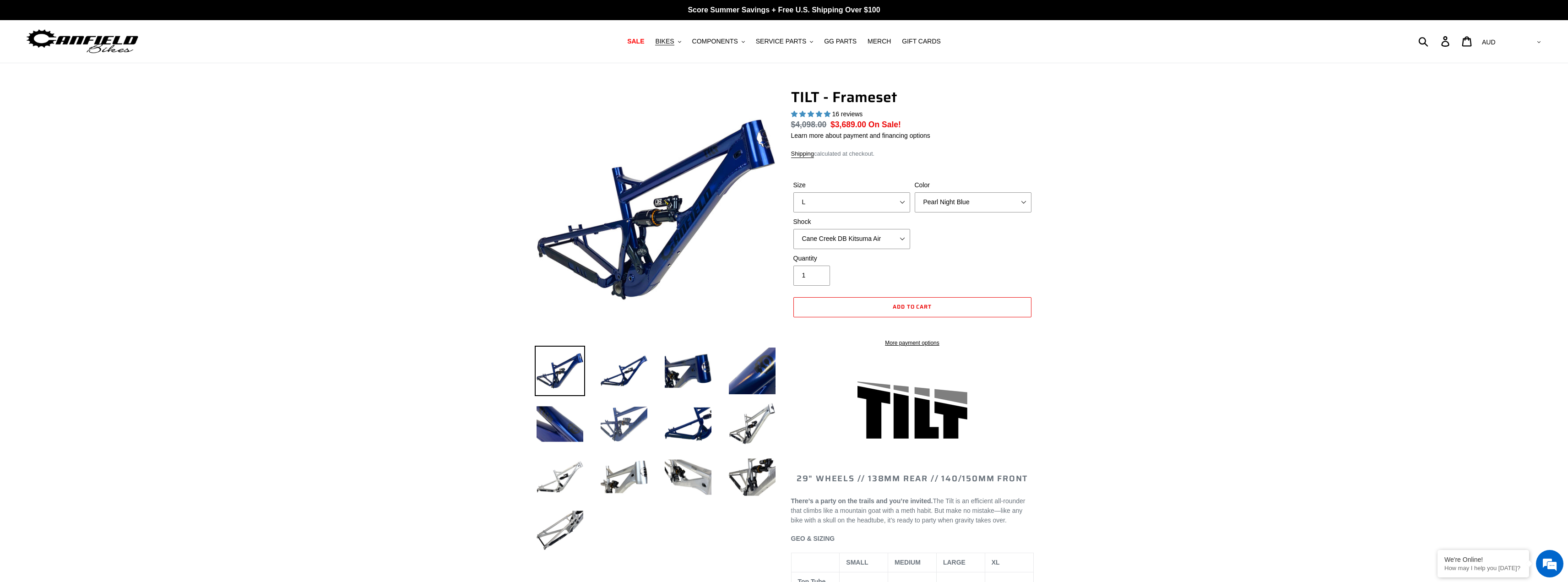
drag, startPoint x: 561, startPoint y: 418, endPoint x: 647, endPoint y: 422, distance: 86.1
click at [562, 418] on img at bounding box center [559, 424] width 51 height 51
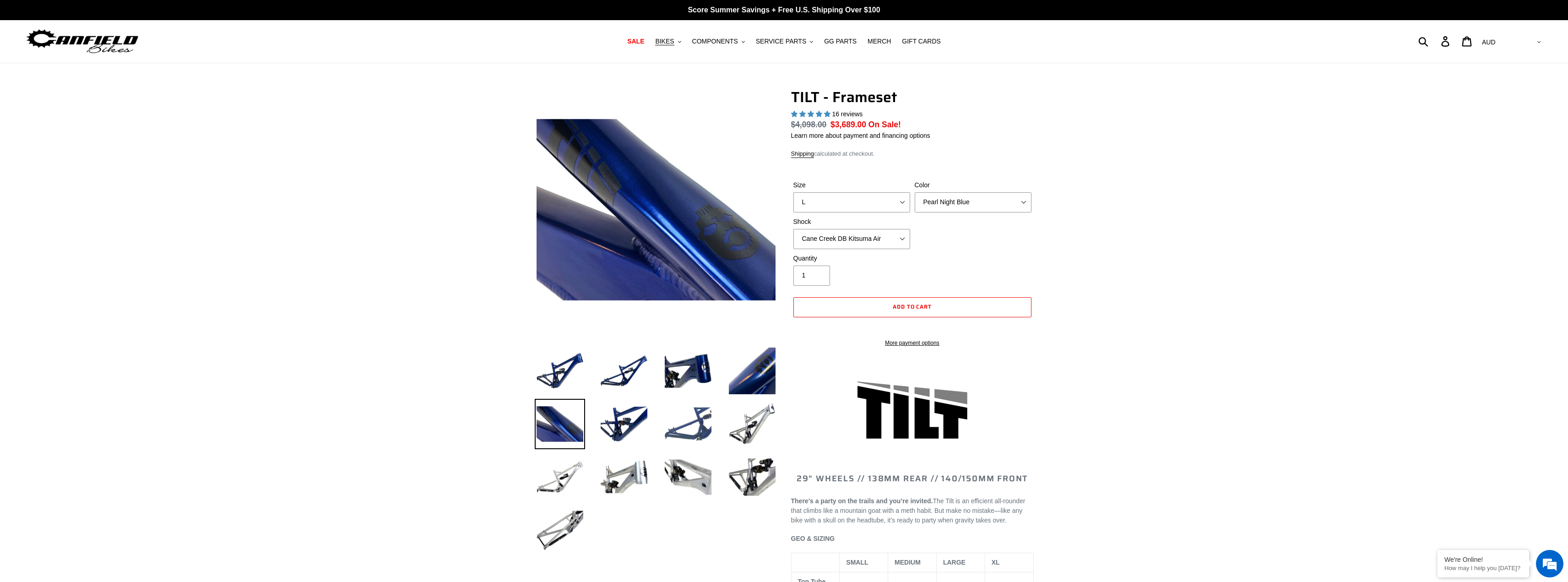
click at [686, 428] on img at bounding box center [688, 424] width 51 height 51
